Goal: Transaction & Acquisition: Purchase product/service

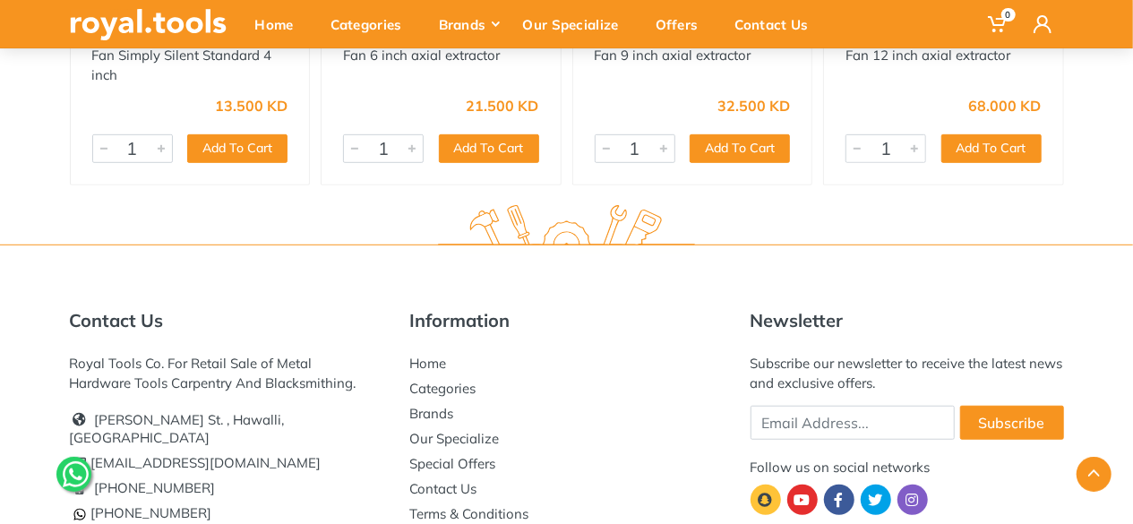
scroll to position [179, 0]
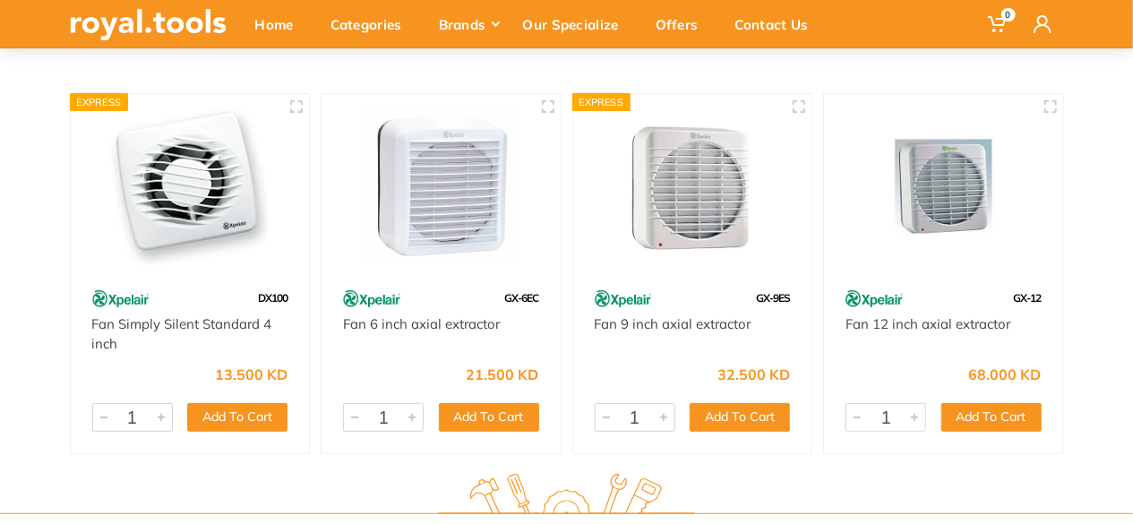
click at [455, 190] on img at bounding box center [441, 187] width 207 height 155
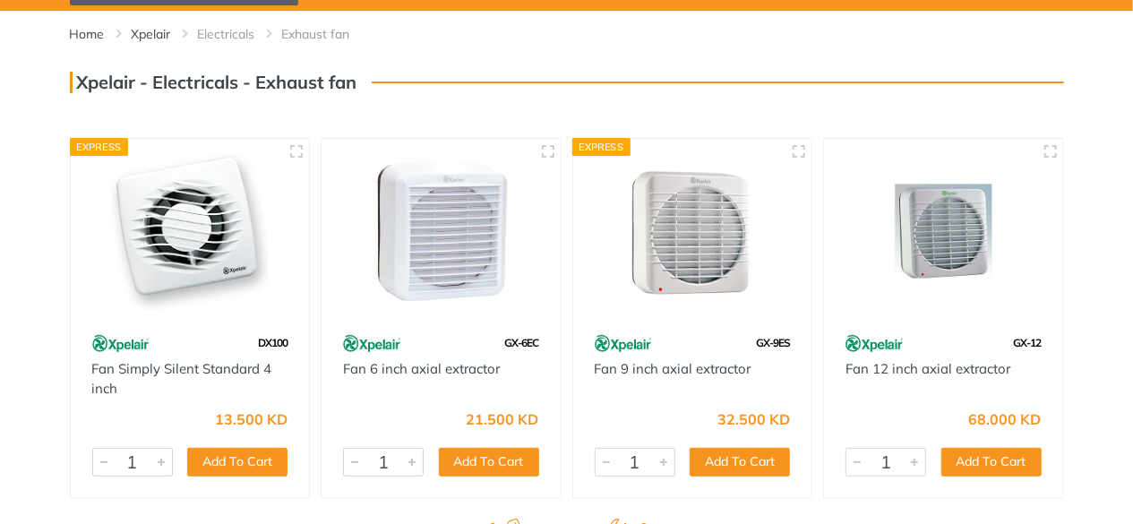
scroll to position [34, 0]
